Goal: Task Accomplishment & Management: Use online tool/utility

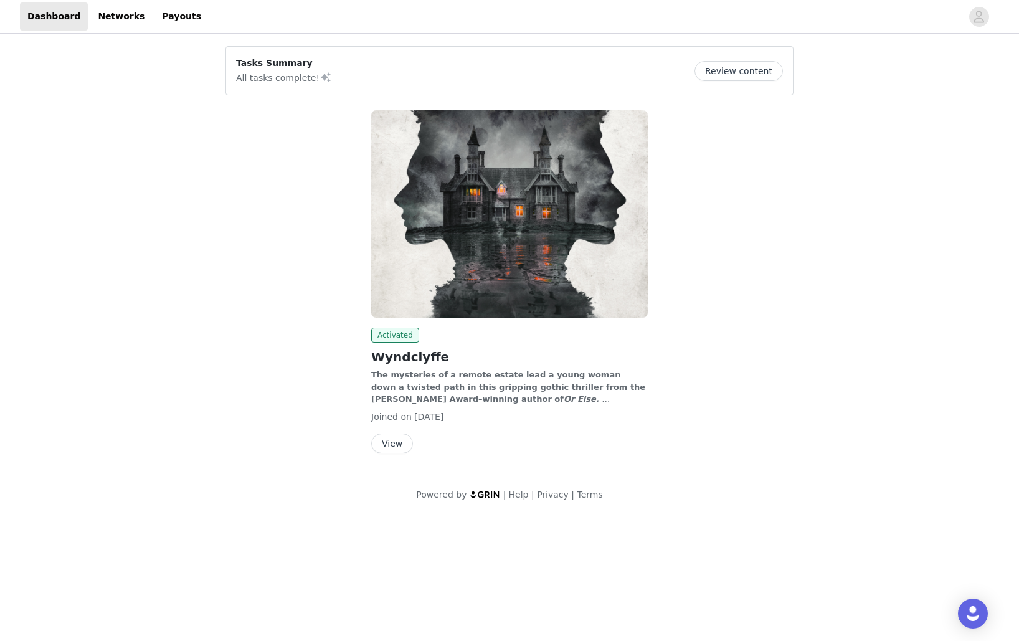
click at [393, 447] on button "View" at bounding box center [392, 443] width 42 height 20
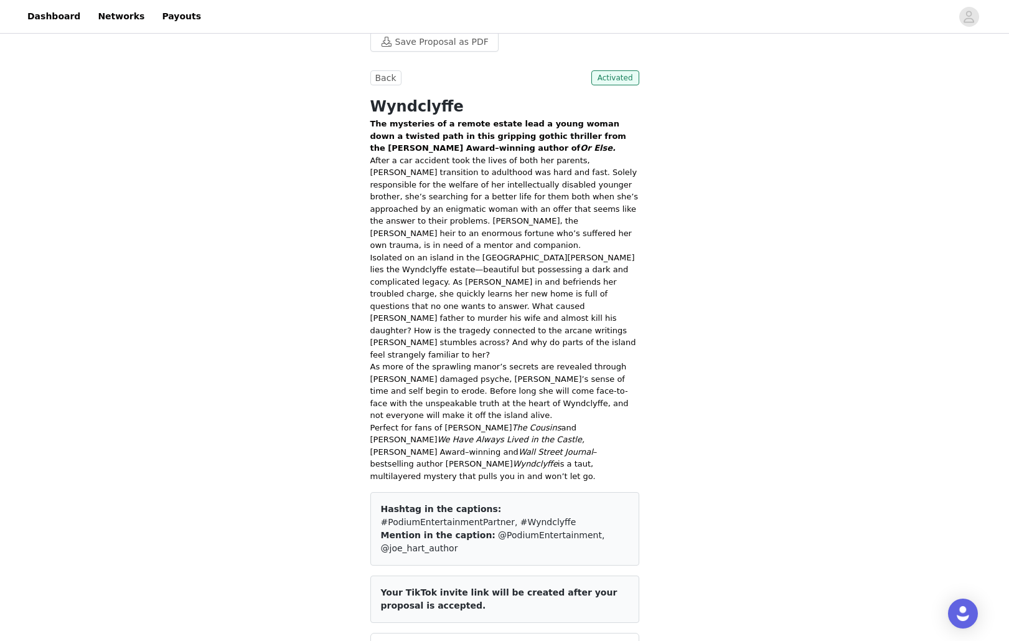
scroll to position [621, 0]
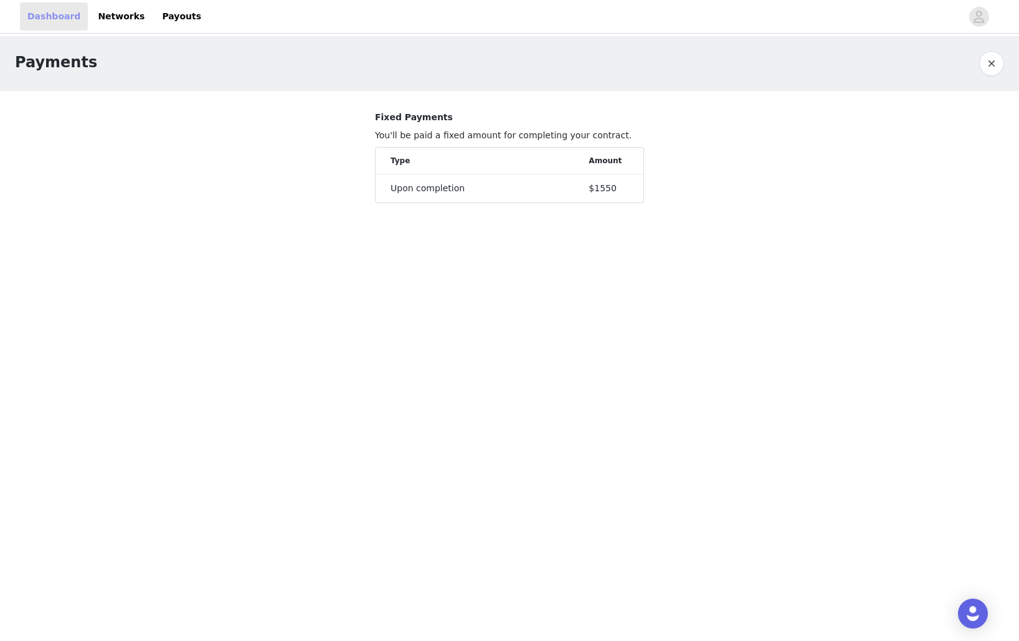
click at [57, 14] on link "Dashboard" at bounding box center [54, 16] width 68 height 28
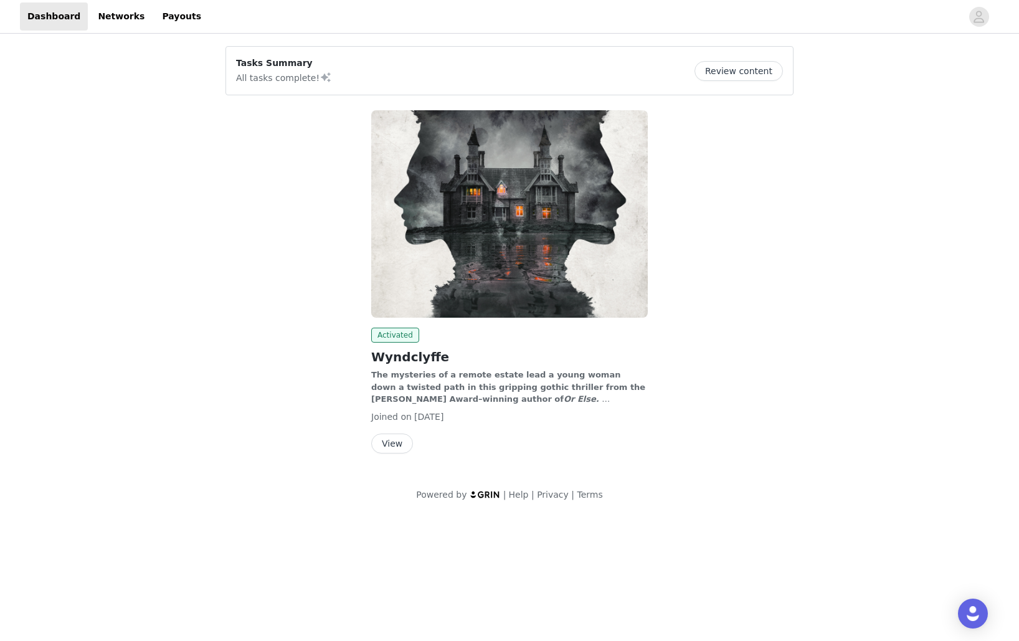
click at [385, 445] on button "View" at bounding box center [392, 443] width 42 height 20
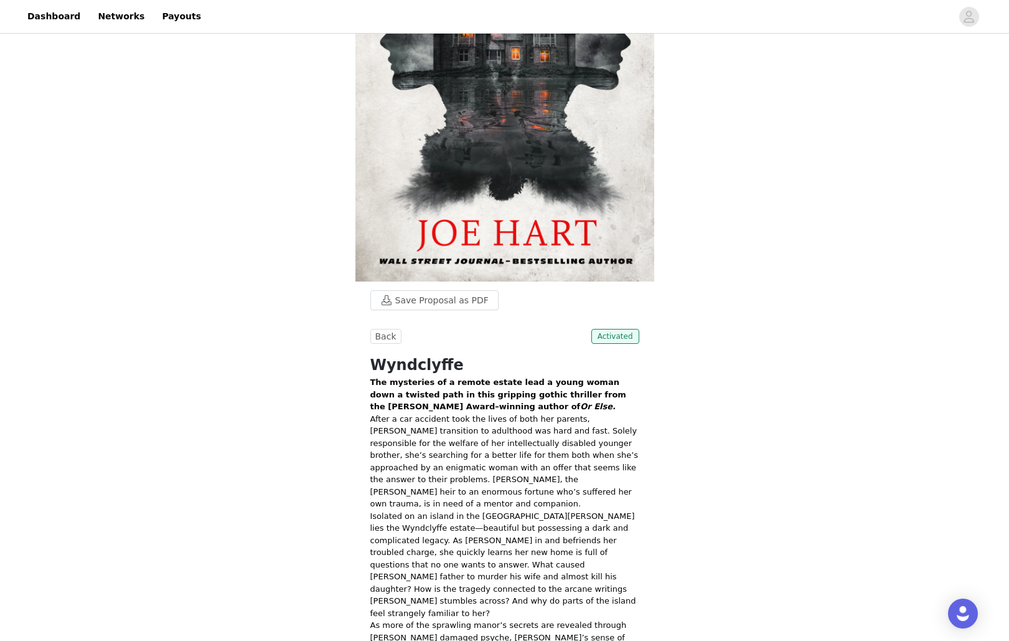
scroll to position [273, 0]
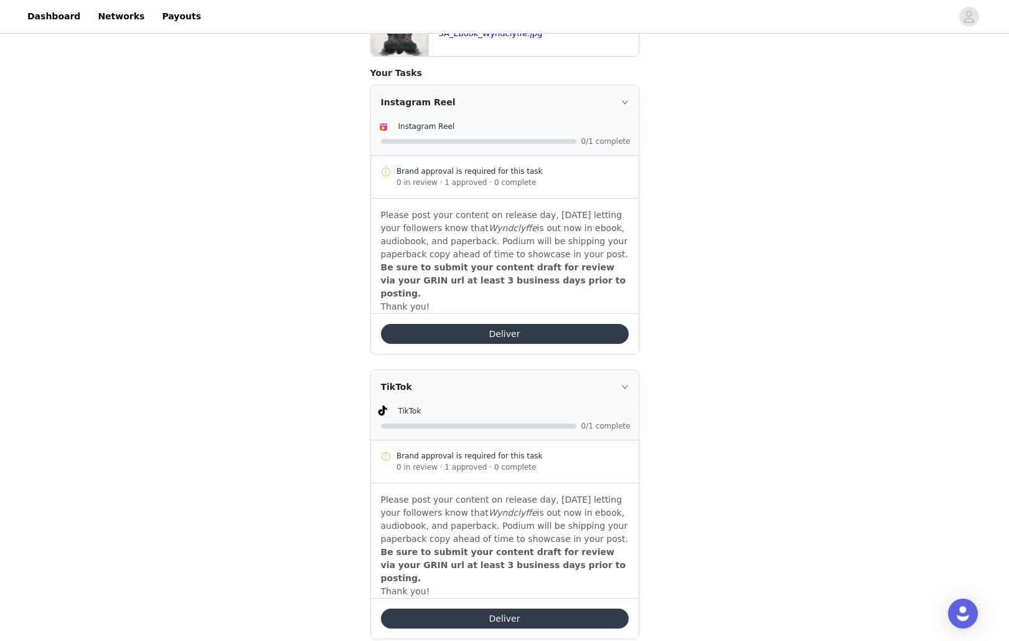
scroll to position [598, 0]
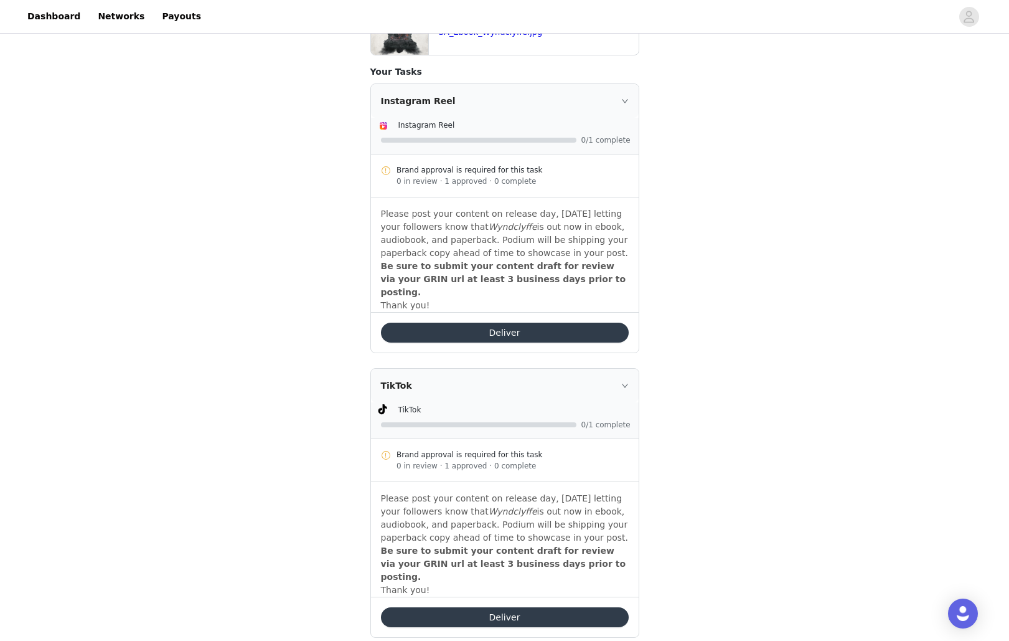
click at [528, 322] on button "Deliver" at bounding box center [505, 332] width 248 height 20
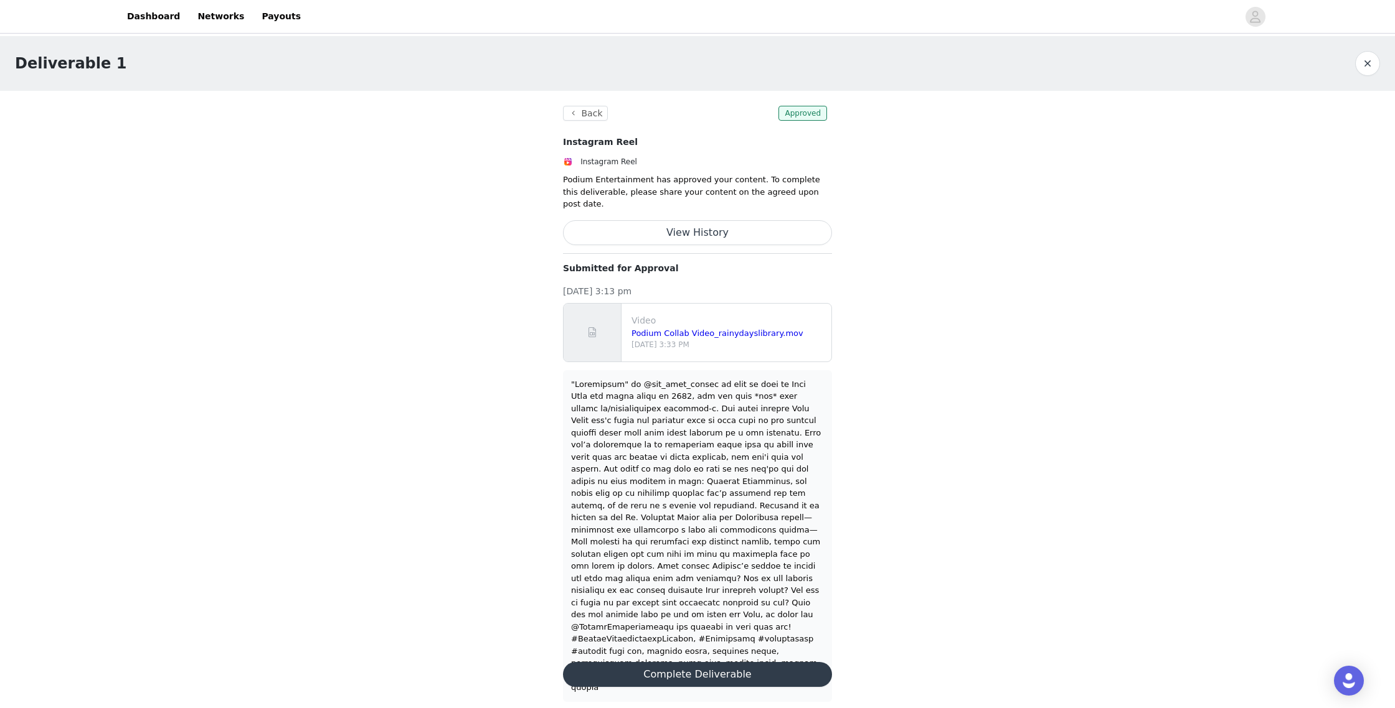
click at [710, 640] on button "Complete Deliverable" at bounding box center [697, 674] width 269 height 25
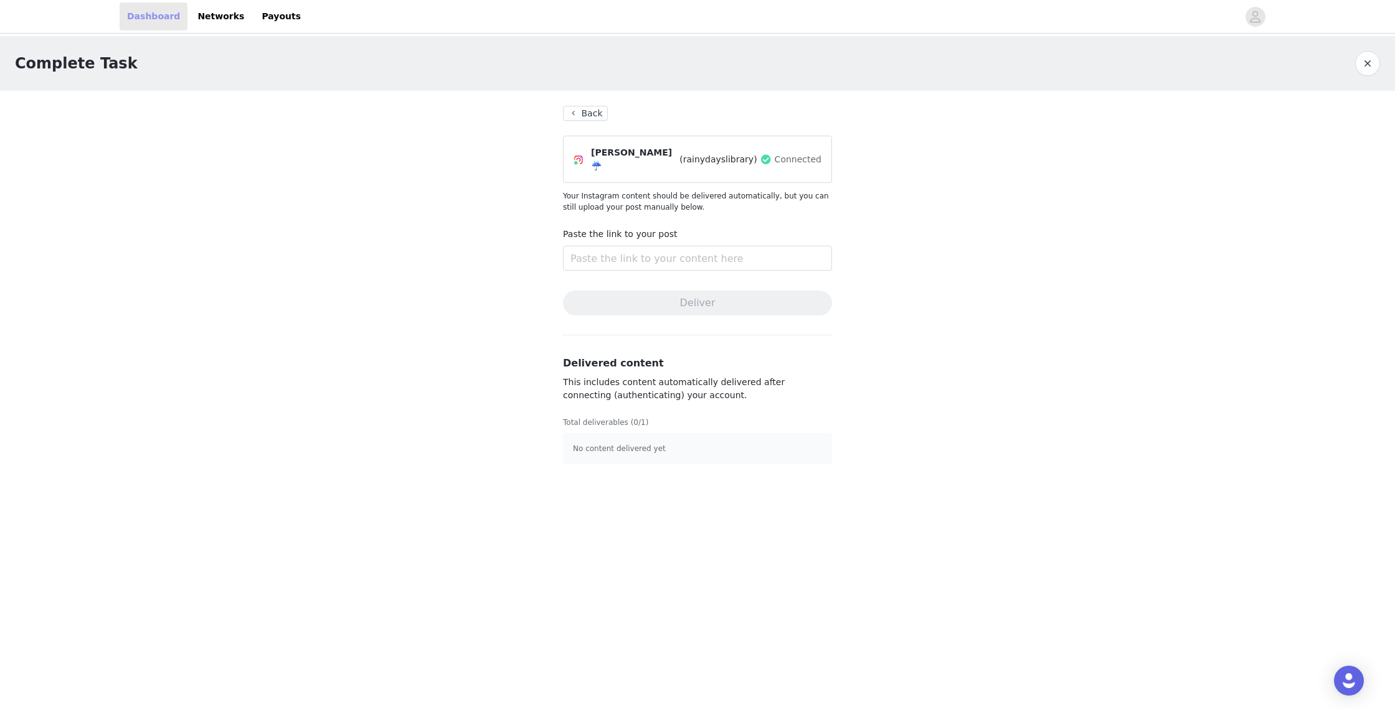
click at [151, 16] on link "Dashboard" at bounding box center [154, 16] width 68 height 28
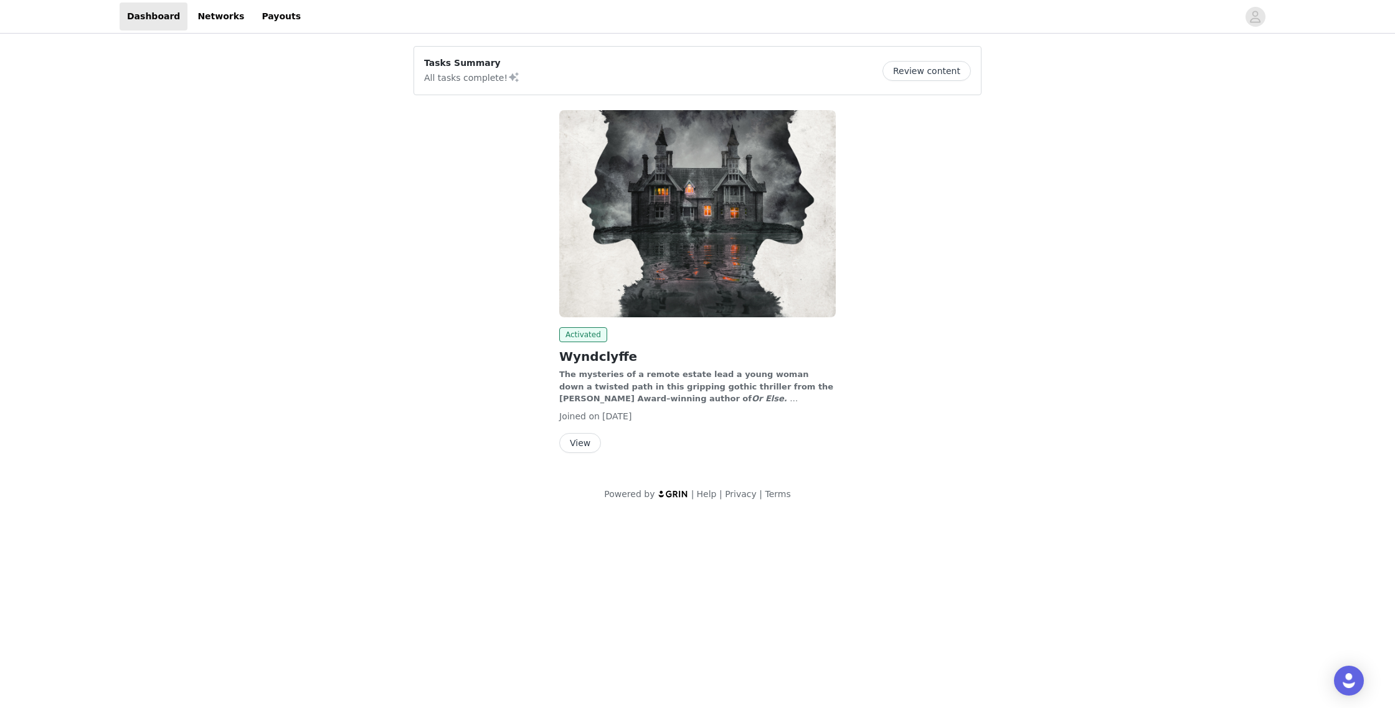
click at [580, 441] on button "View" at bounding box center [580, 443] width 42 height 20
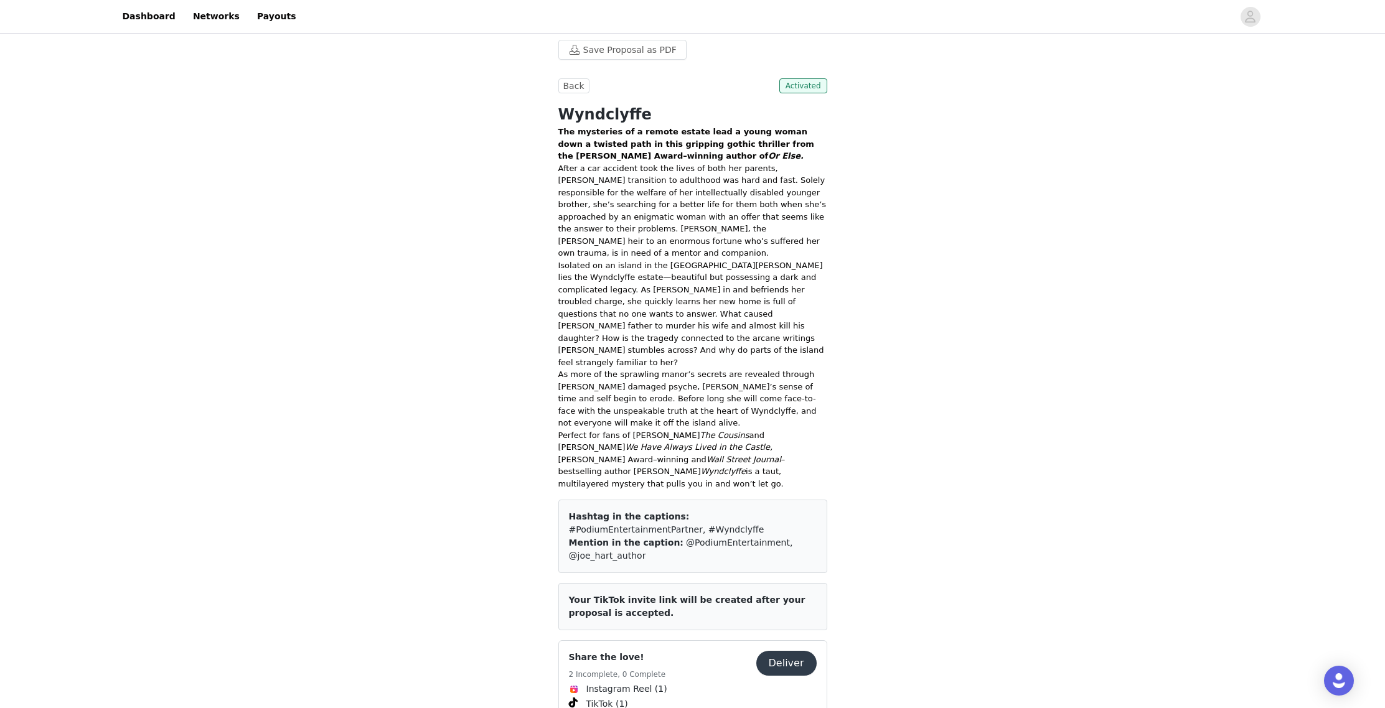
scroll to position [489, 0]
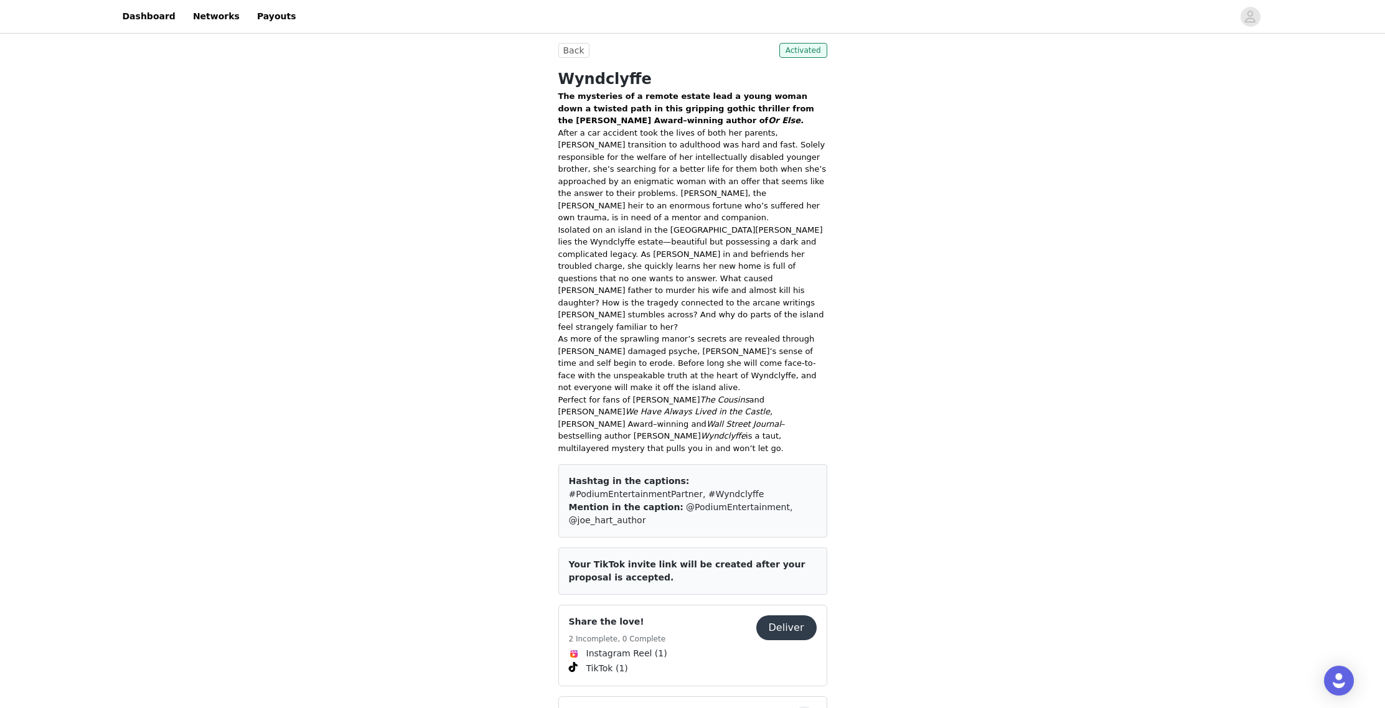
click at [785, 616] on button "Deliver" at bounding box center [786, 628] width 60 height 25
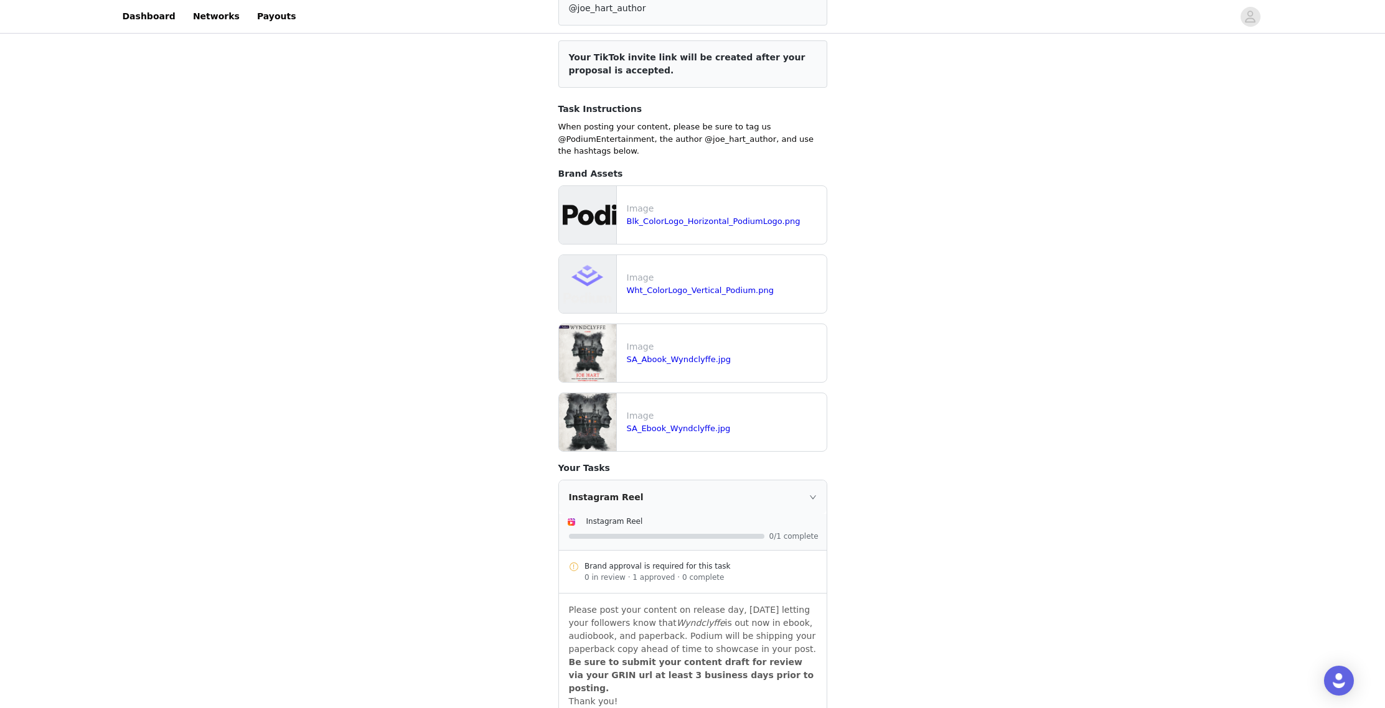
scroll to position [530, 0]
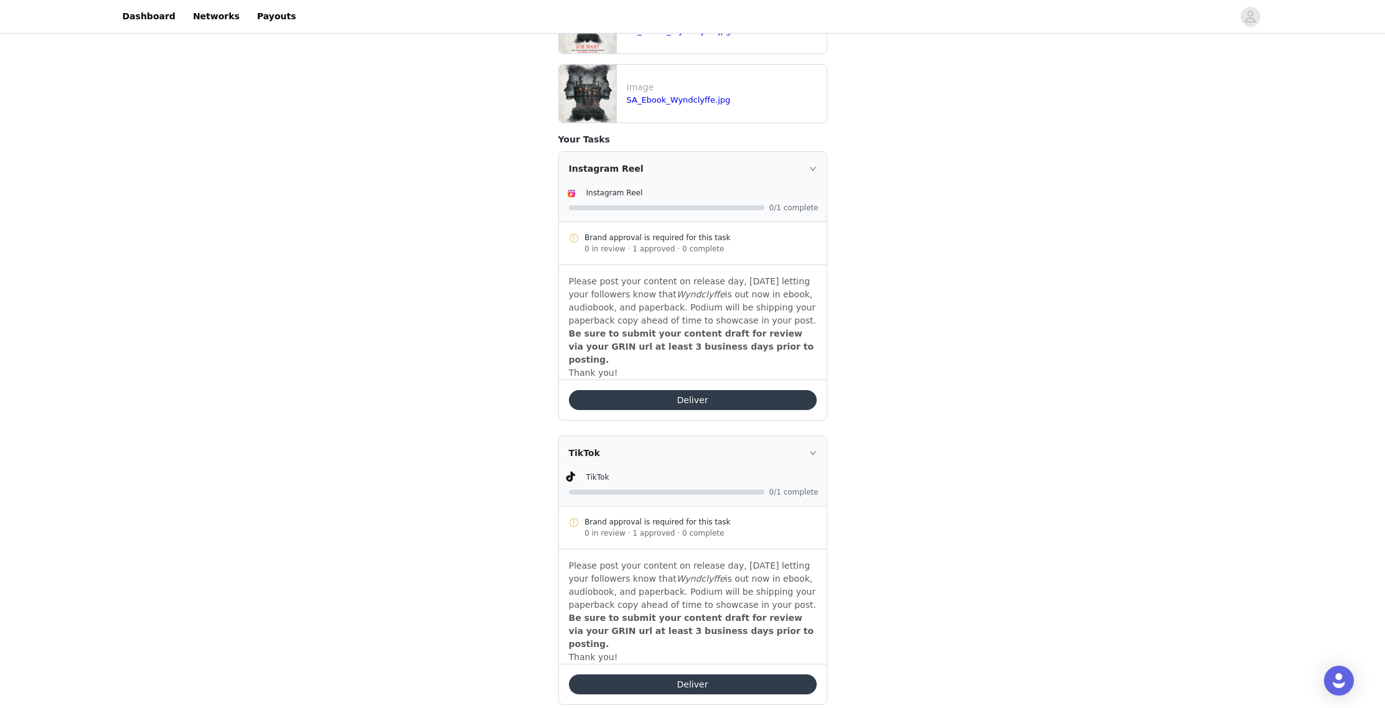
click at [672, 640] on button "Deliver" at bounding box center [693, 685] width 248 height 20
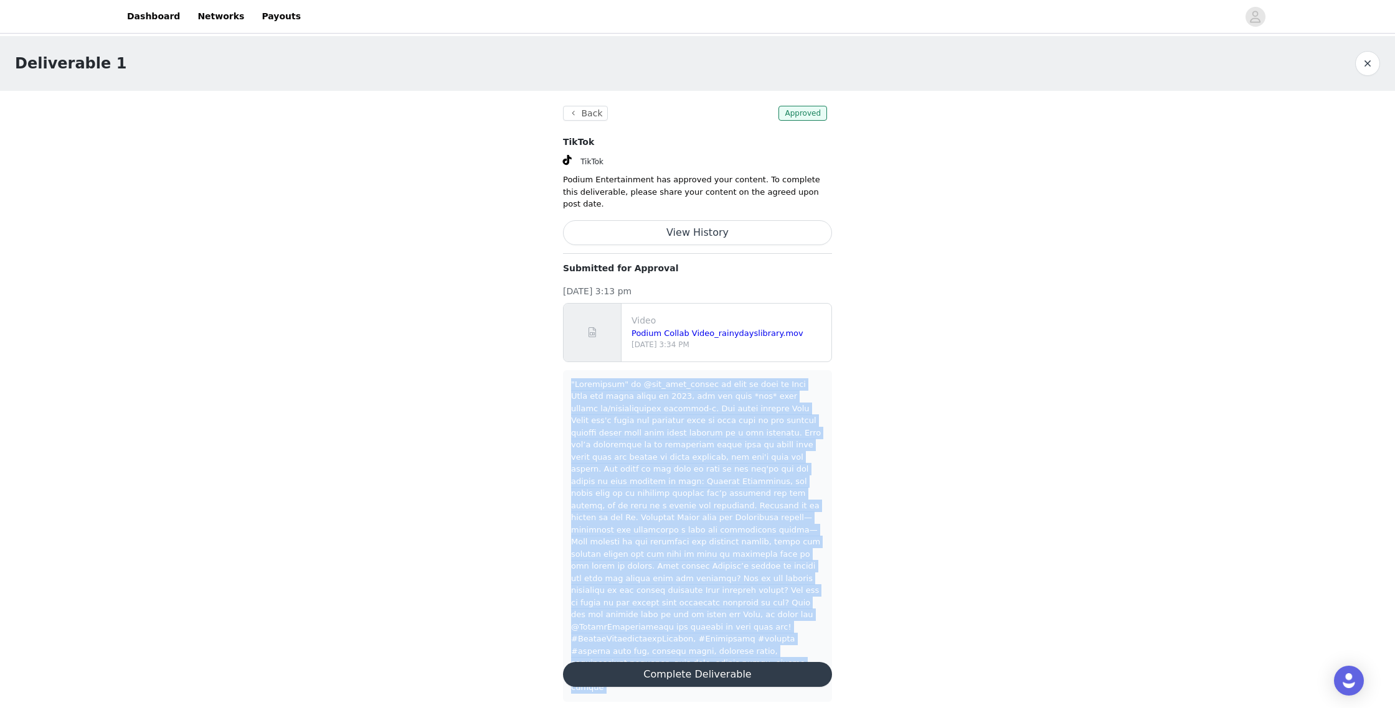
drag, startPoint x: 570, startPoint y: 367, endPoint x: 821, endPoint y: 645, distance: 374.7
click at [821, 640] on section "Back Approved TikTok TikTok Podium Entertainment has approved your content. To …" at bounding box center [697, 404] width 299 height 626
copy body ""Loremipsum" do @sit_amet_consec ad elit se doei te Inci Utla etd magna aliqu e…"
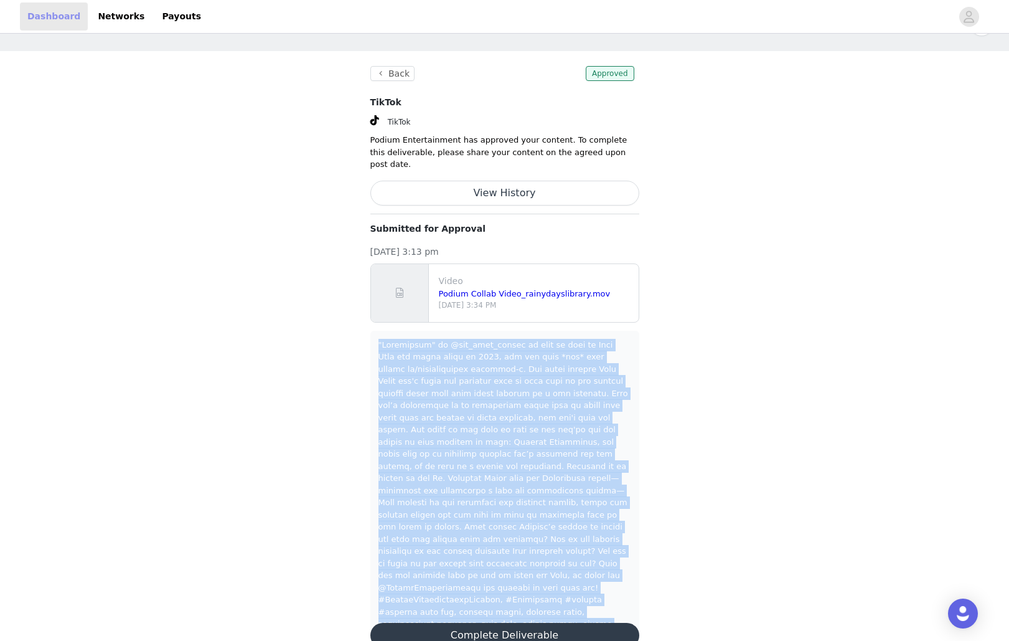
scroll to position [37, 0]
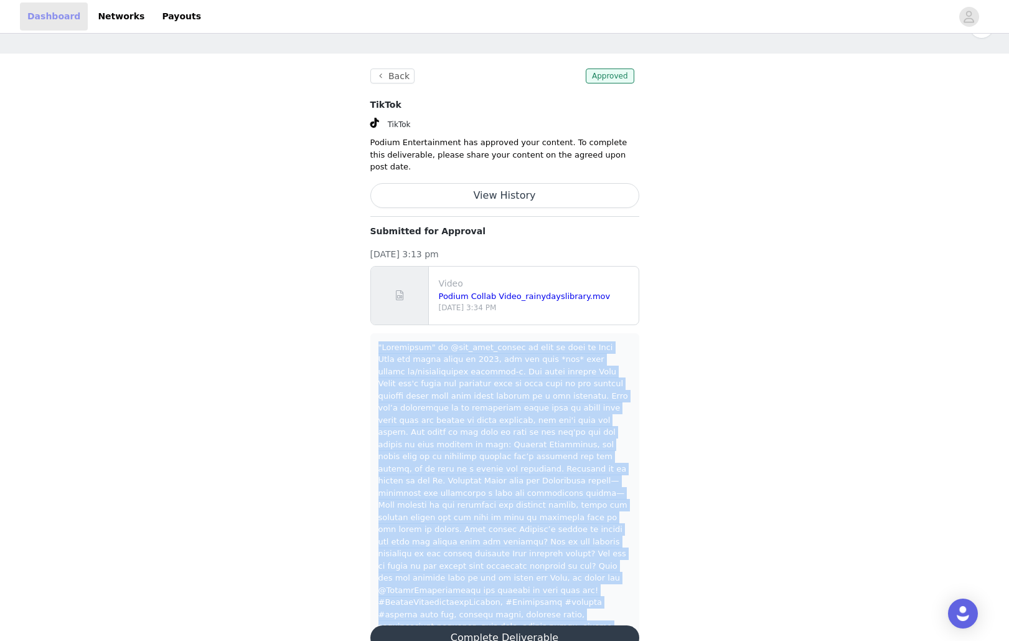
click at [51, 20] on link "Dashboard" at bounding box center [54, 16] width 68 height 28
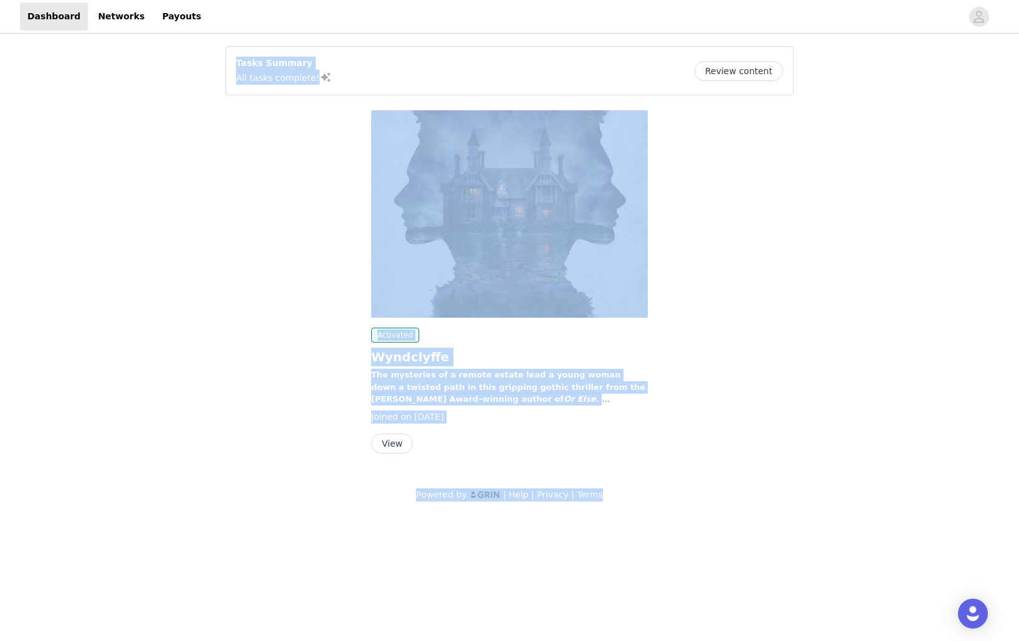
click at [393, 453] on button "View" at bounding box center [392, 443] width 42 height 20
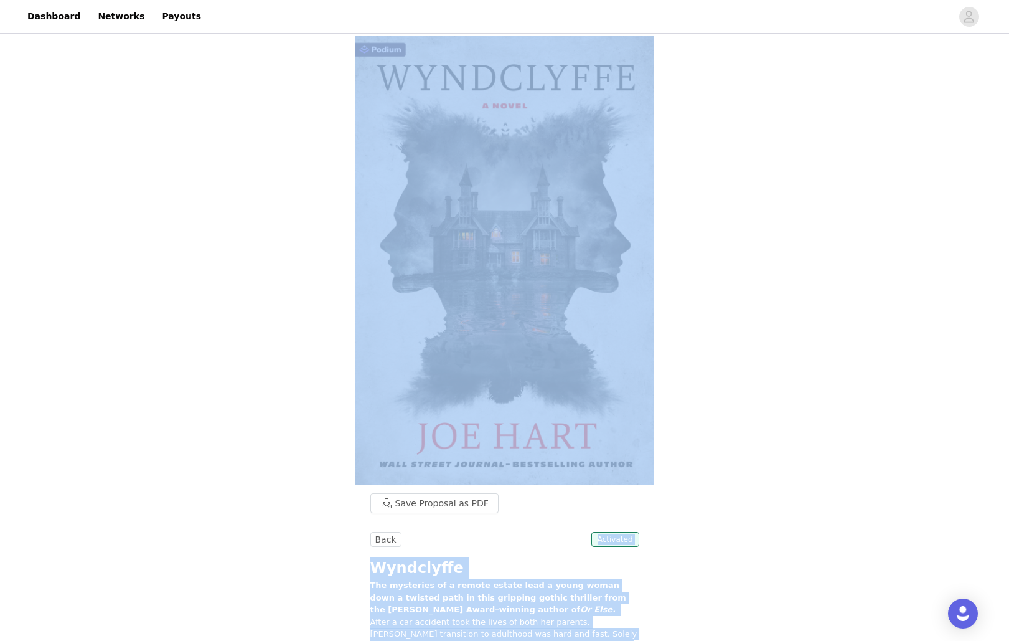
scroll to position [231, 0]
